Goal: Check status: Check status

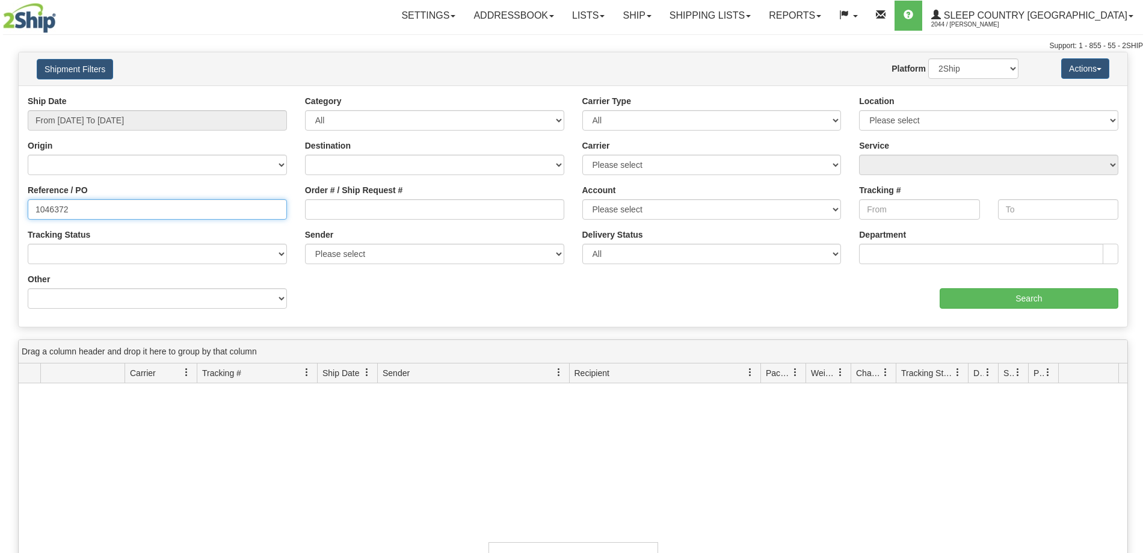
click at [116, 201] on input "1046372" at bounding box center [157, 209] width 259 height 20
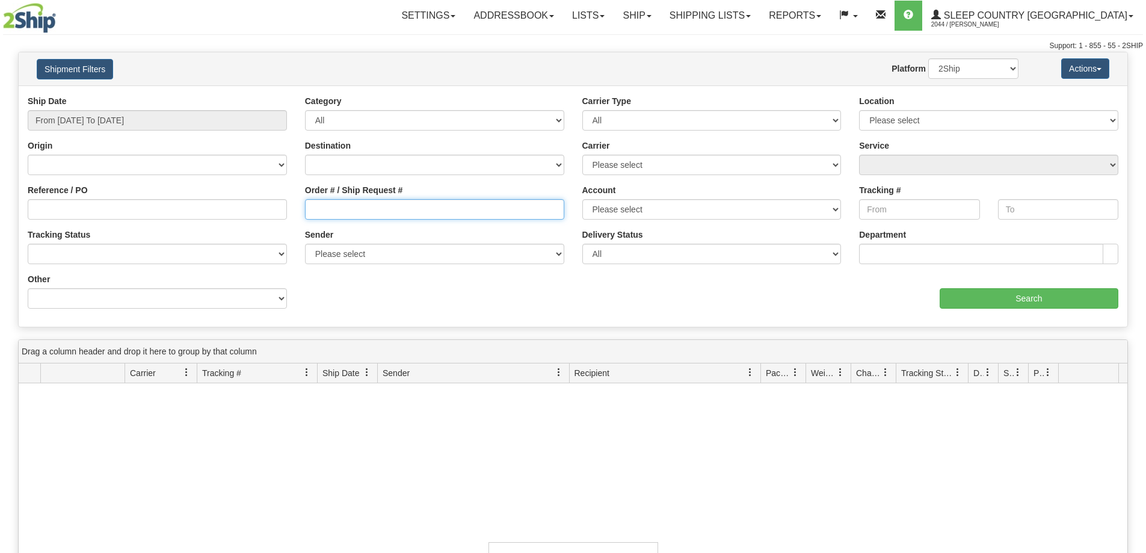
click at [395, 217] on input "Order # / Ship Request #" at bounding box center [434, 209] width 259 height 20
paste input "9000H995182"
type input "9000H995182"
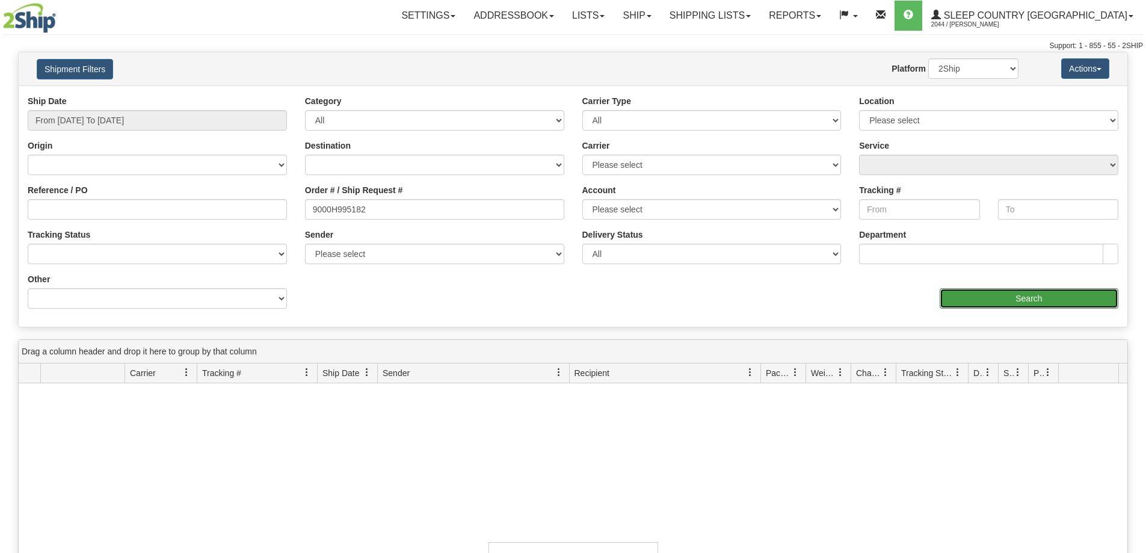
click at [1007, 299] on input "Search" at bounding box center [1029, 298] width 179 height 20
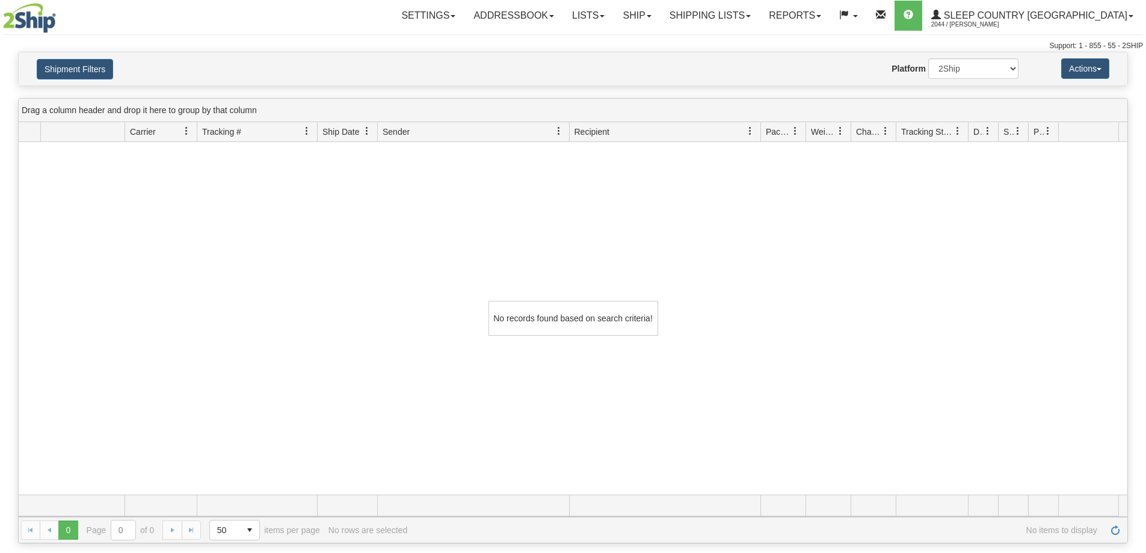
click at [94, 79] on div "Shipment Filters Website Agent Nothing selected Client User Platform 2Ship Impo…" at bounding box center [573, 68] width 1109 height 33
click at [94, 74] on button "Shipment Filters" at bounding box center [75, 69] width 76 height 20
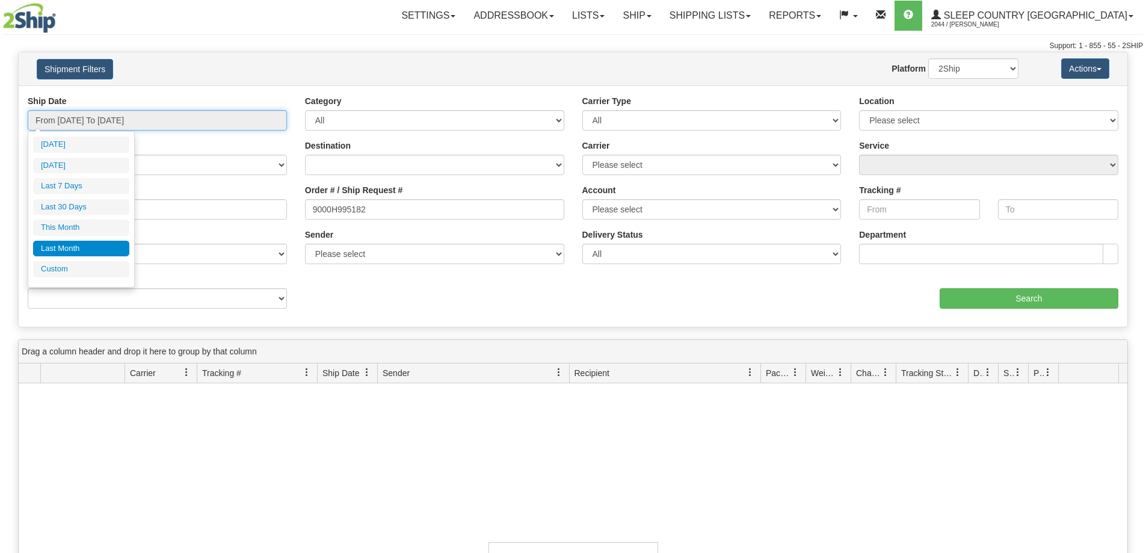
click at [174, 120] on input "From [DATE] To [DATE]" at bounding box center [157, 120] width 259 height 20
click at [94, 209] on li "Last 30 Days" at bounding box center [81, 207] width 96 height 16
type input "From [DATE] To [DATE]"
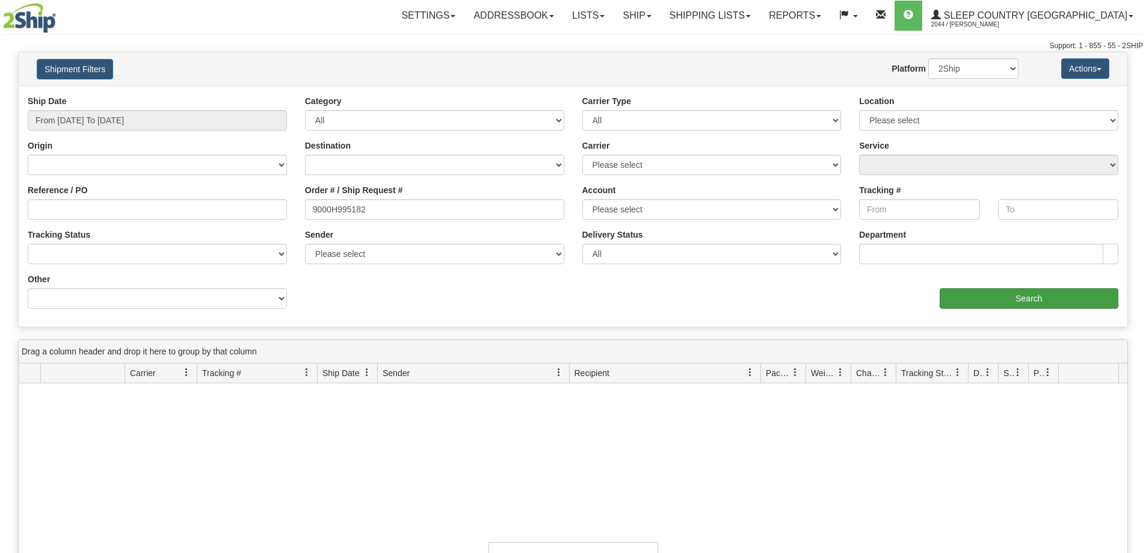
click at [991, 285] on div "aaa Search" at bounding box center [851, 291] width 555 height 36
click at [992, 295] on input "Search" at bounding box center [1029, 298] width 179 height 20
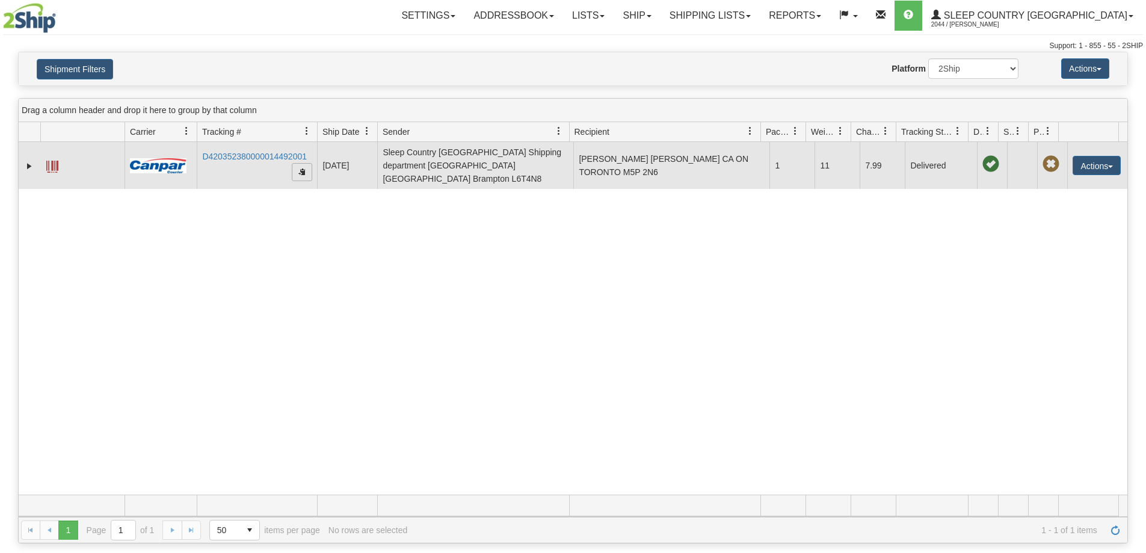
click at [303, 171] on span "button" at bounding box center [302, 171] width 7 height 7
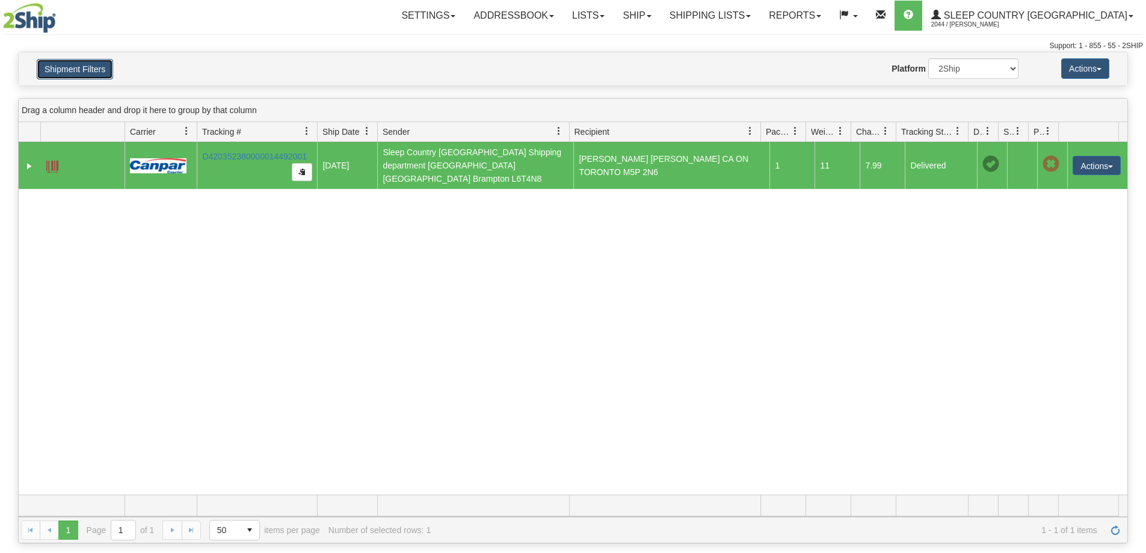
click at [81, 60] on button "Shipment Filters" at bounding box center [75, 69] width 76 height 20
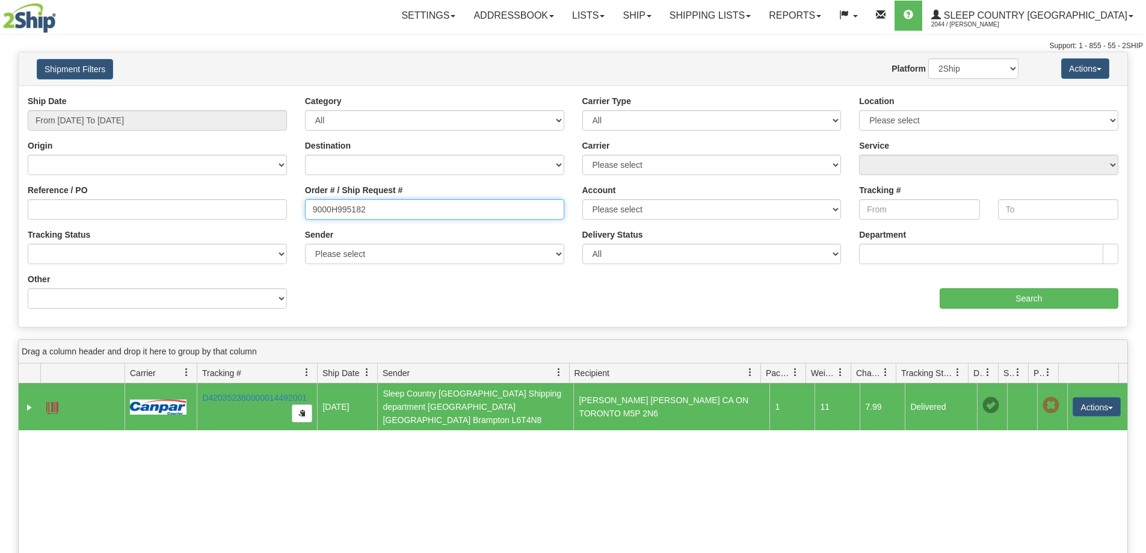
click at [372, 213] on input "9000H995182" at bounding box center [434, 209] width 259 height 20
paste input "83244"
type input "9000H983244"
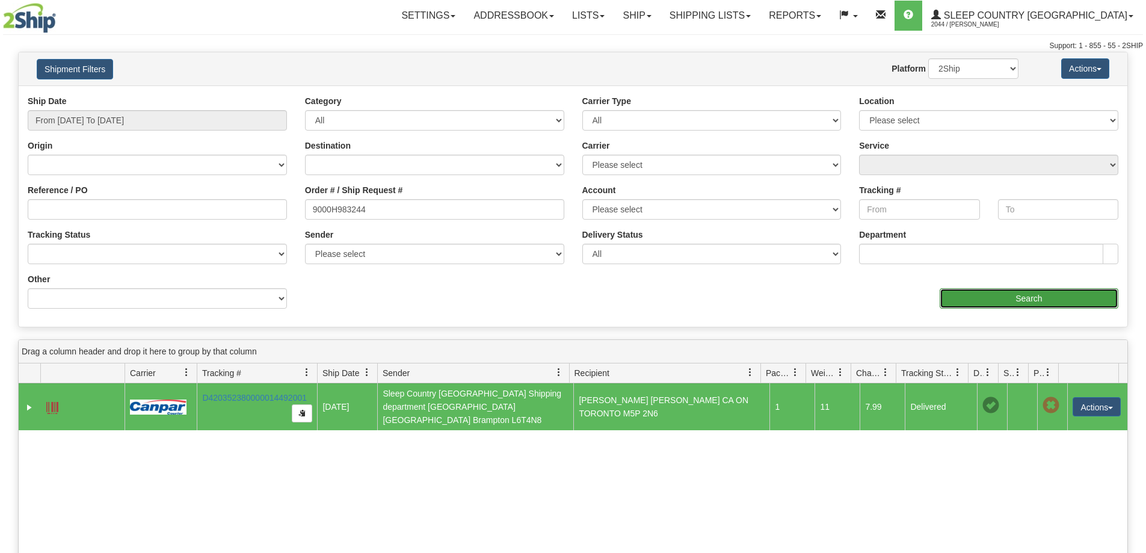
click at [1018, 294] on input "Search" at bounding box center [1029, 298] width 179 height 20
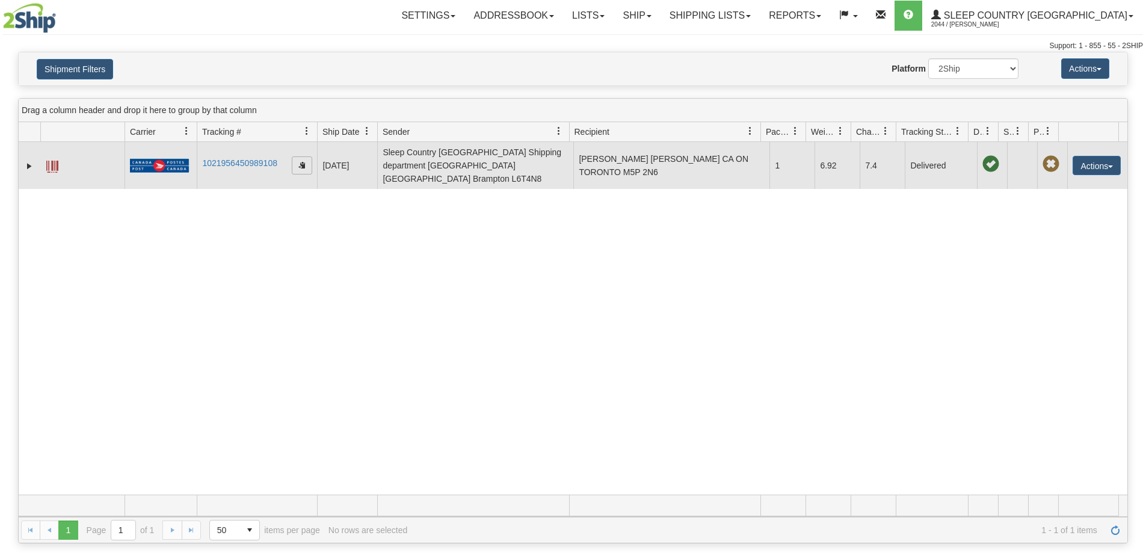
click at [299, 161] on span "button" at bounding box center [302, 164] width 7 height 7
